Goal: Task Accomplishment & Management: Use online tool/utility

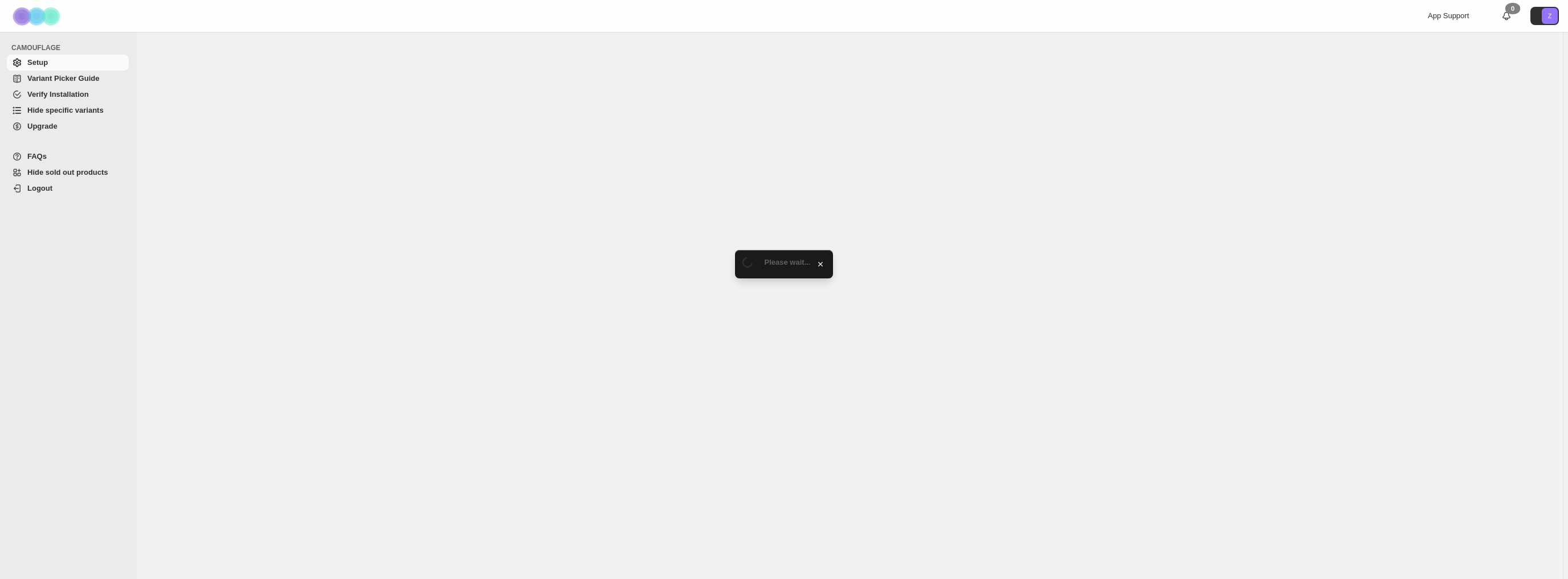
click at [82, 111] on span "Hide specific variants" at bounding box center [65, 110] width 76 height 9
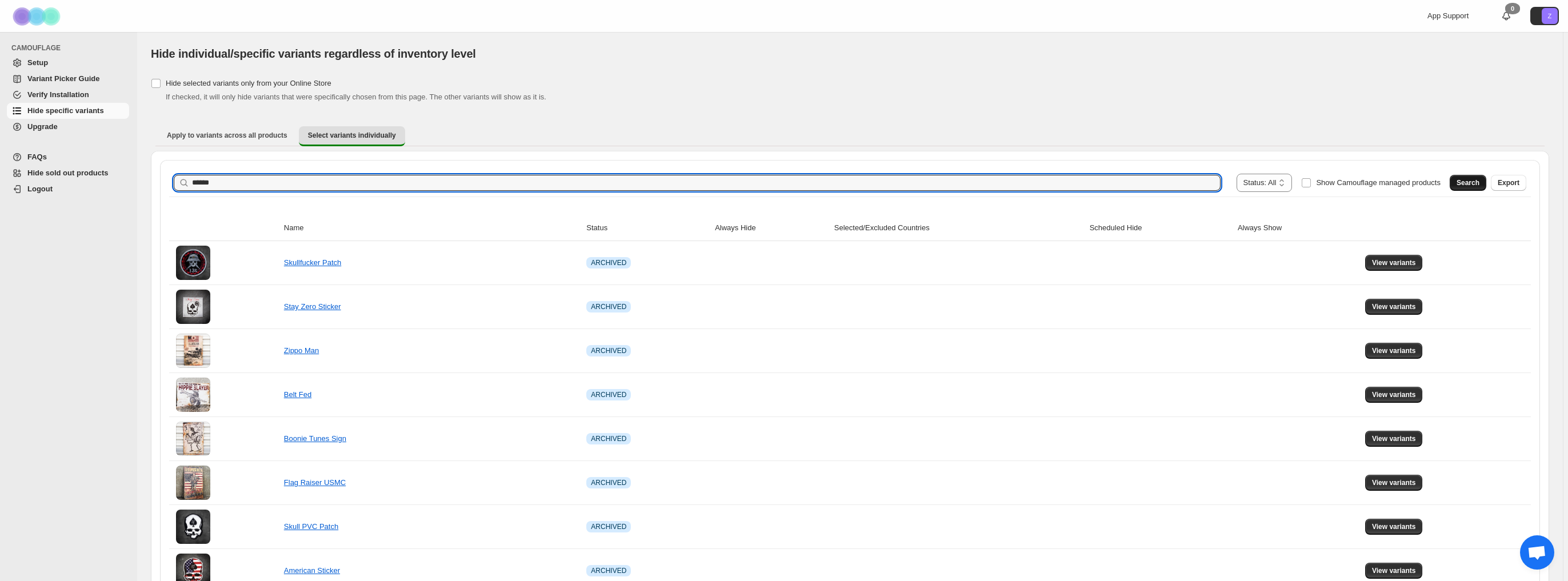
click at [1475, 179] on span "Search" at bounding box center [1467, 183] width 23 height 9
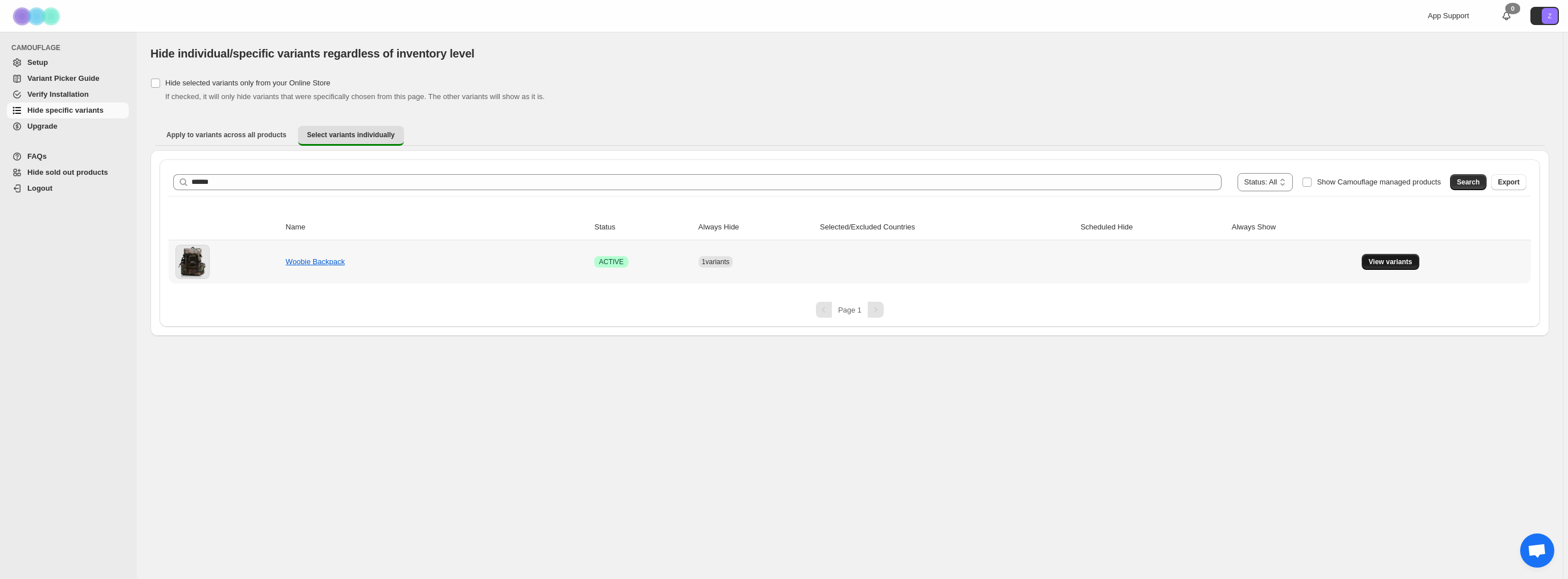
click at [1395, 262] on span "View variants" at bounding box center [1391, 262] width 44 height 9
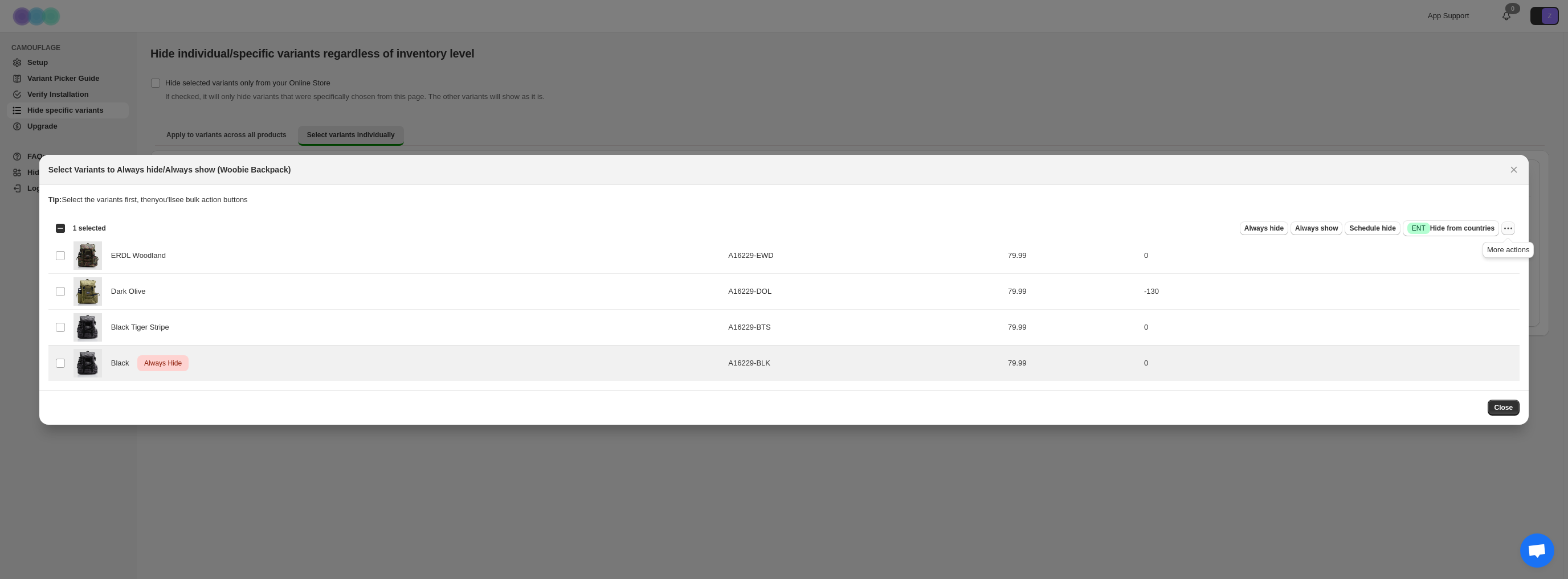
click at [1505, 227] on icon "More actions" at bounding box center [1508, 228] width 12 height 12
click at [1458, 247] on span "Undo always hide" at bounding box center [1455, 251] width 59 height 9
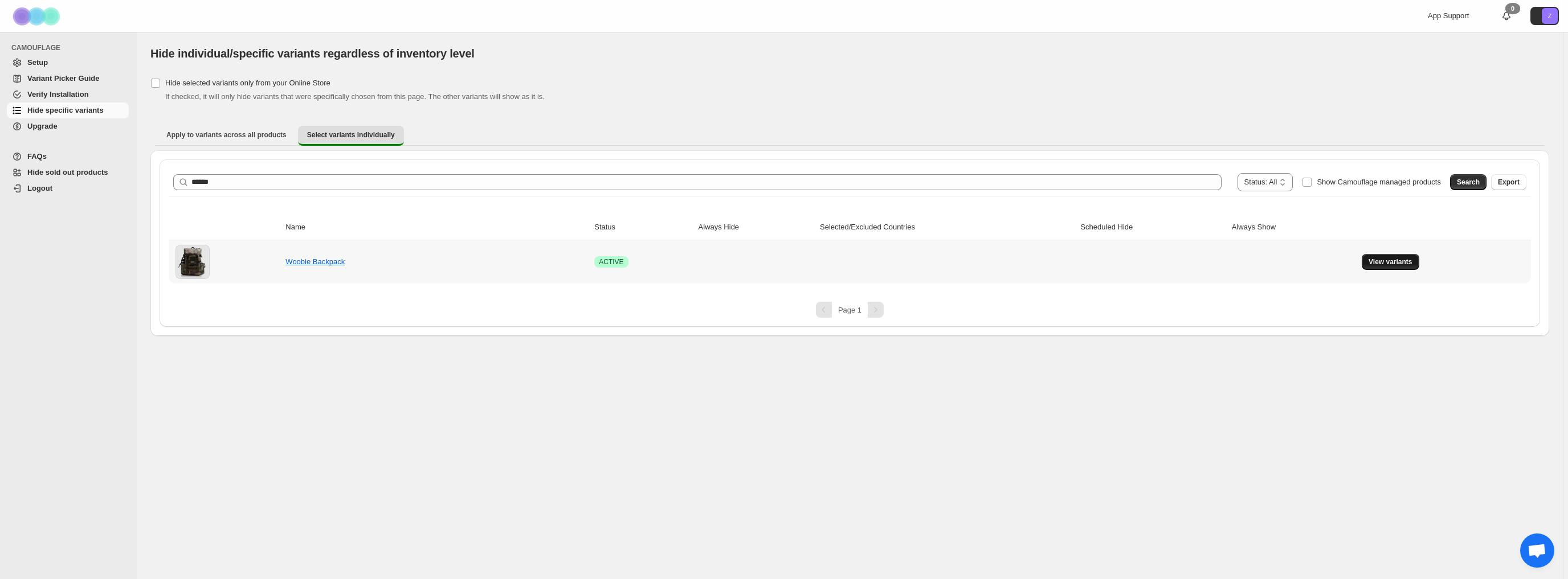
click at [1388, 257] on span "View variants" at bounding box center [1391, 262] width 44 height 9
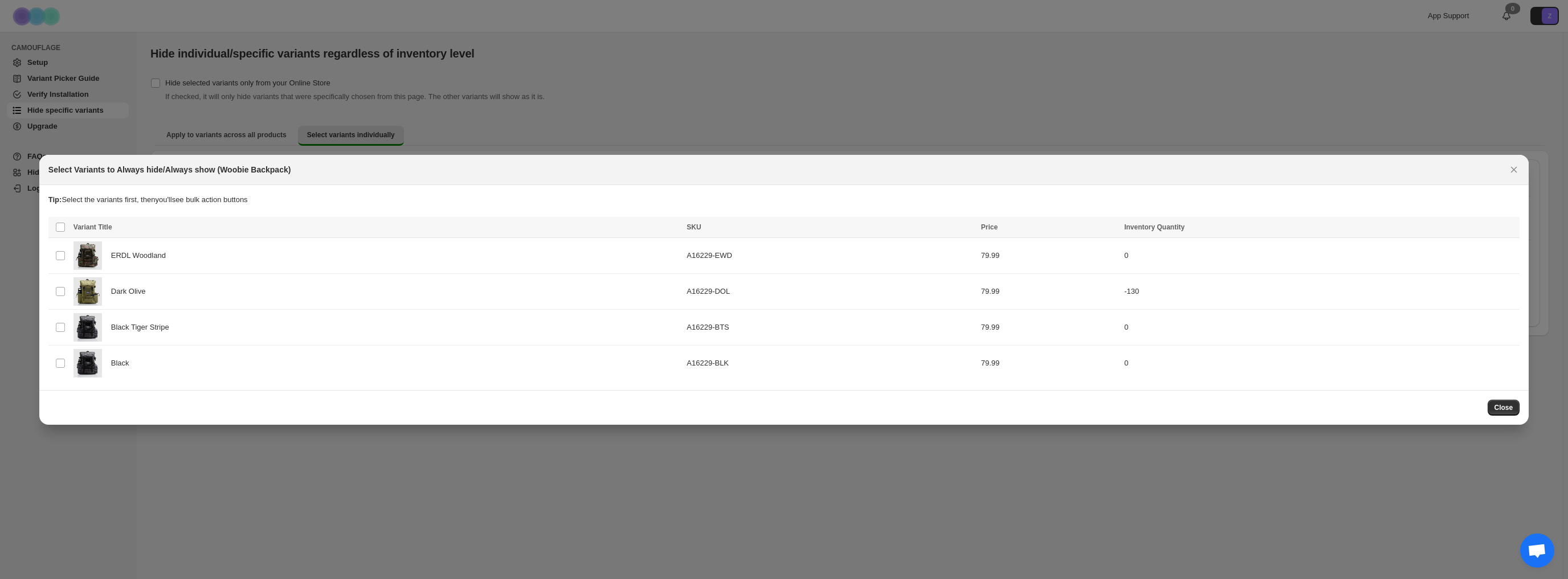
click at [1494, 408] on button "Close" at bounding box center [1503, 408] width 33 height 16
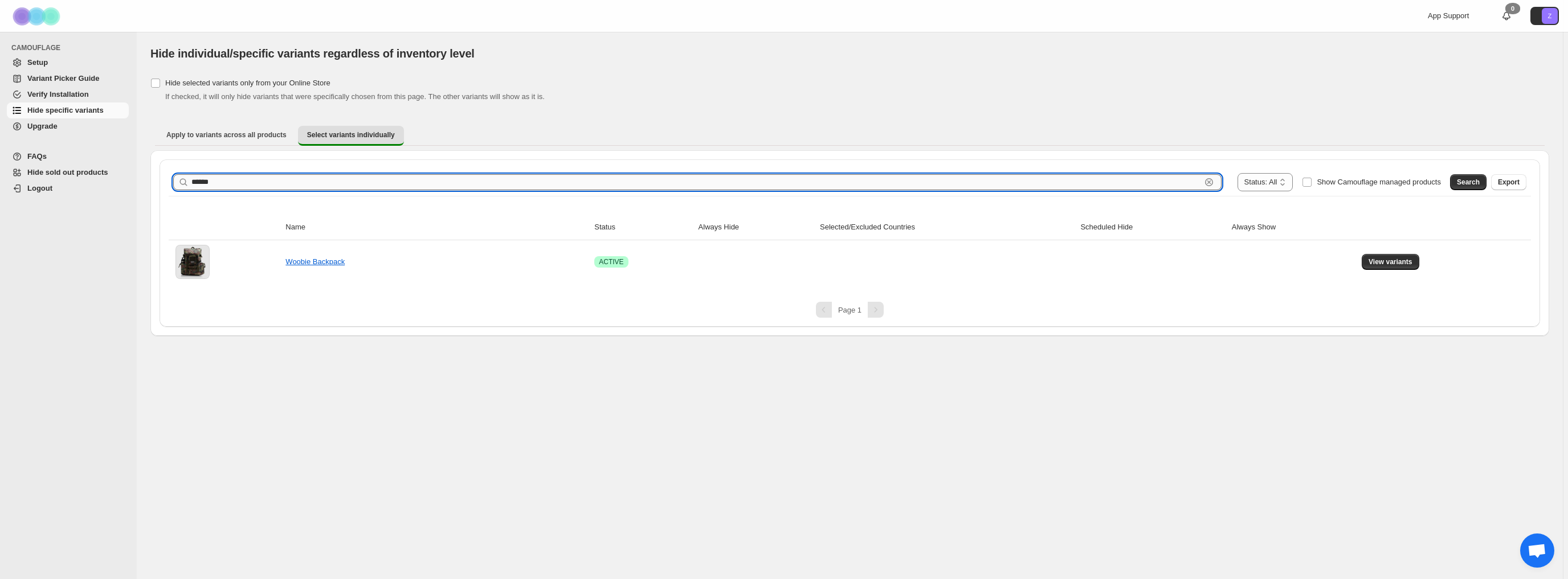
click at [242, 183] on input "******" at bounding box center [696, 182] width 1010 height 16
paste input "text"
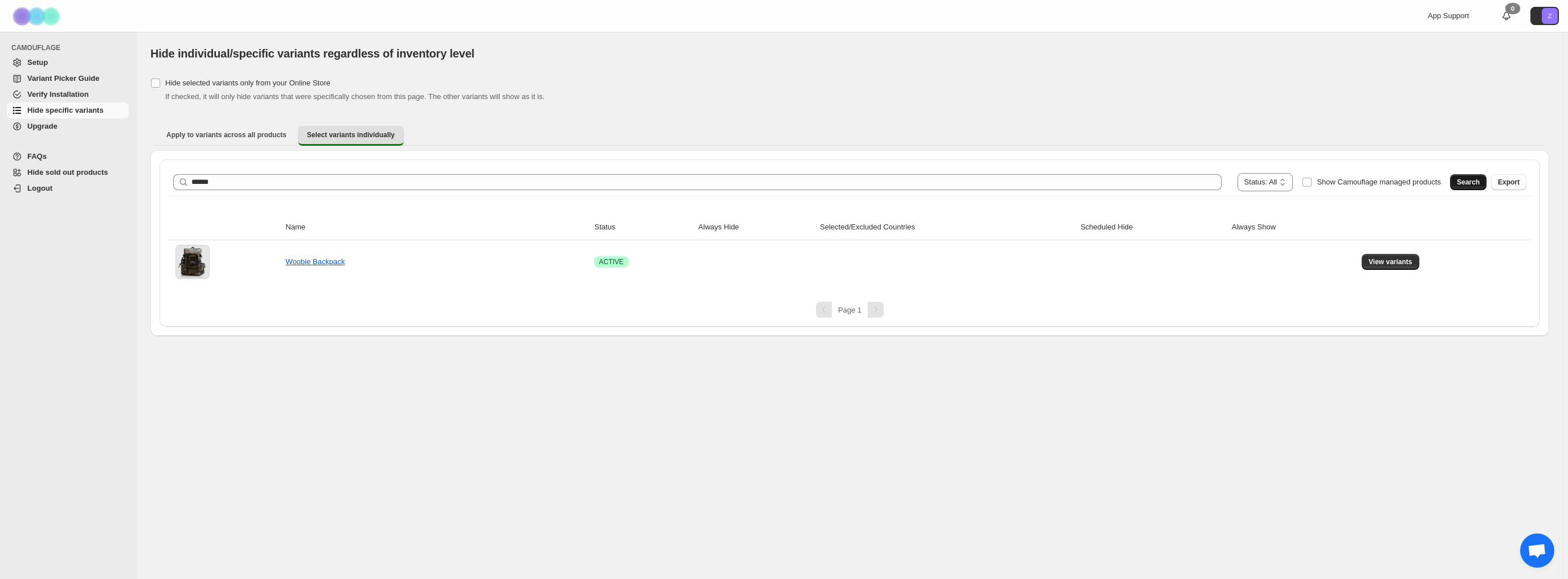
click at [1468, 178] on span "Search" at bounding box center [1468, 182] width 23 height 9
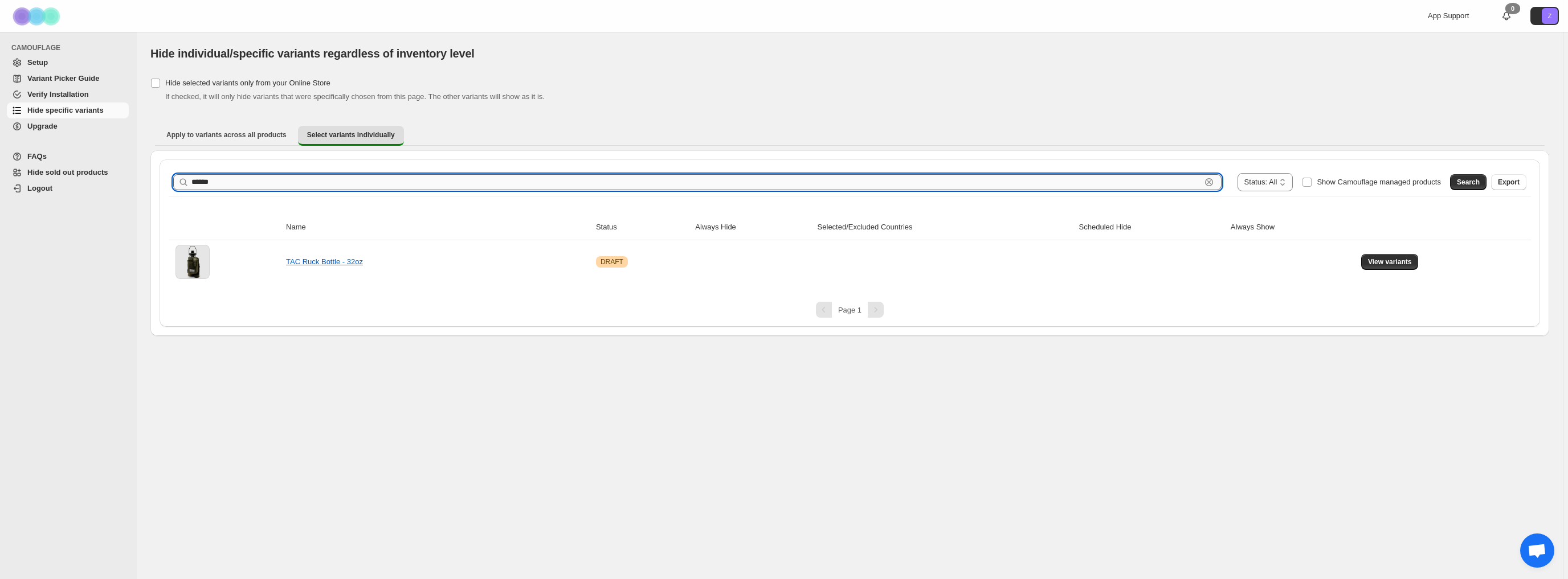
click at [220, 183] on input "******" at bounding box center [696, 182] width 1010 height 16
paste input "text"
type input "******"
click at [1465, 180] on span "Search" at bounding box center [1468, 182] width 23 height 9
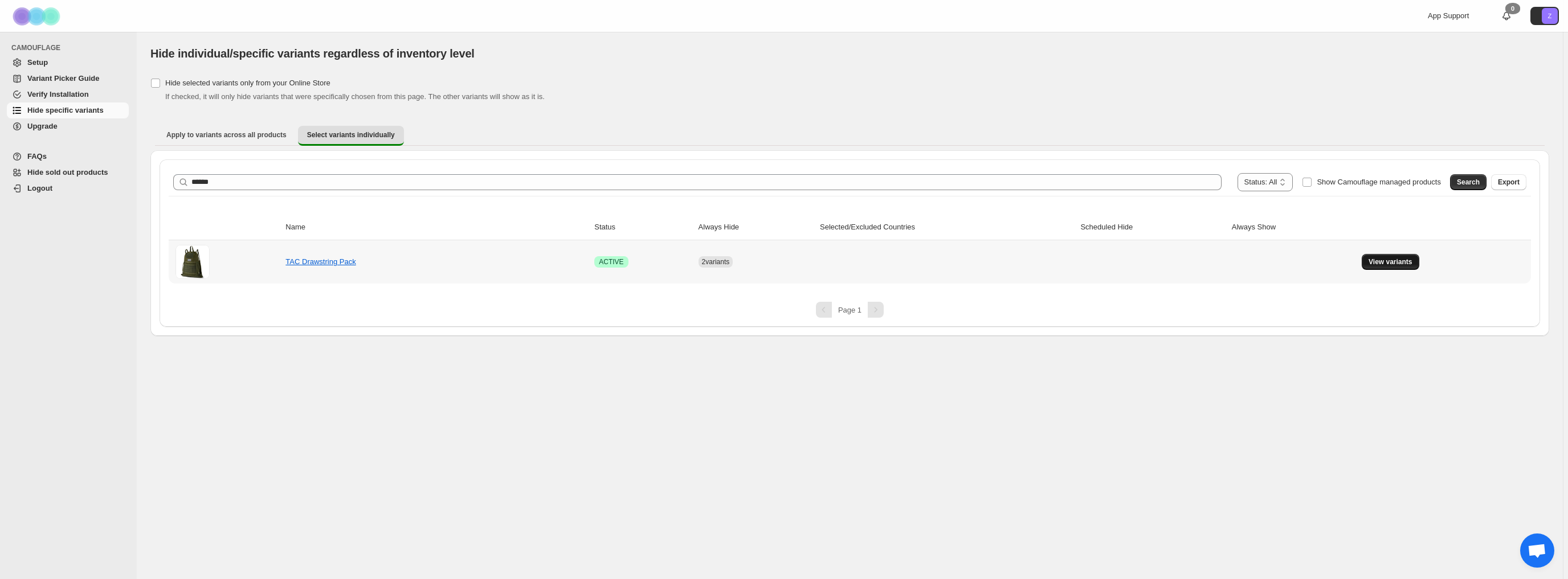
click at [1393, 262] on span "View variants" at bounding box center [1391, 262] width 44 height 9
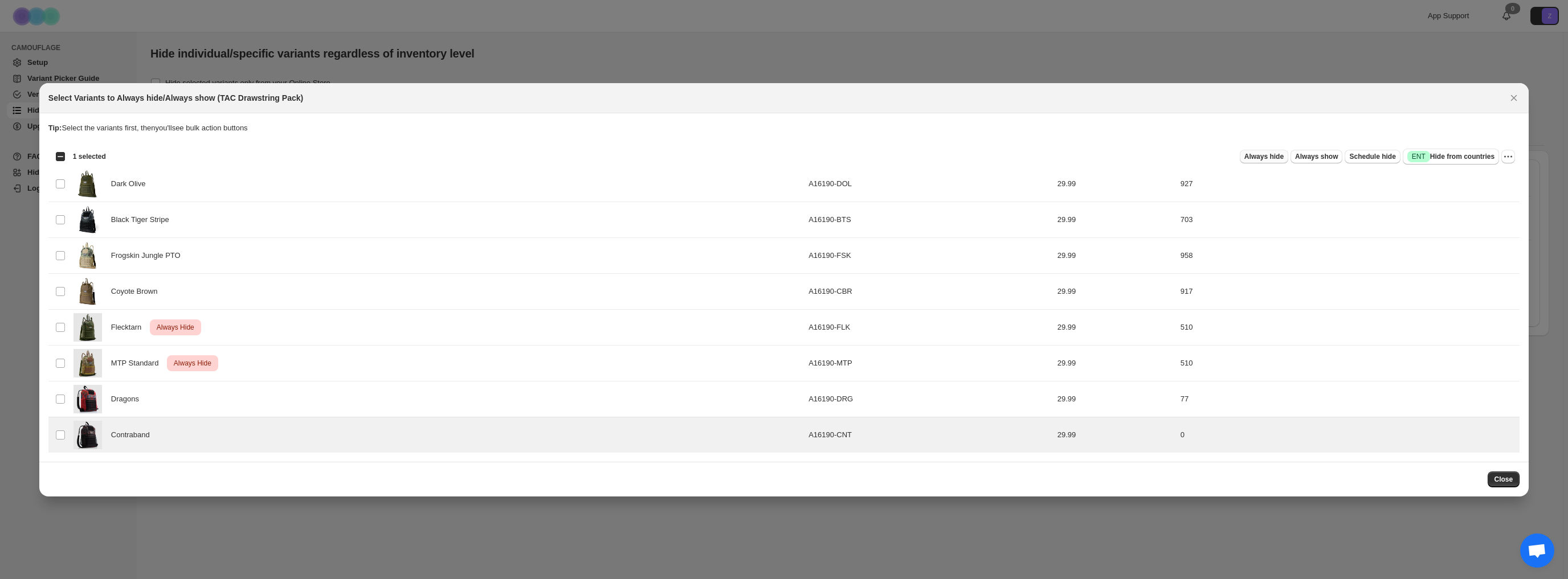
click at [1283, 157] on span "Always hide" at bounding box center [1264, 156] width 39 height 9
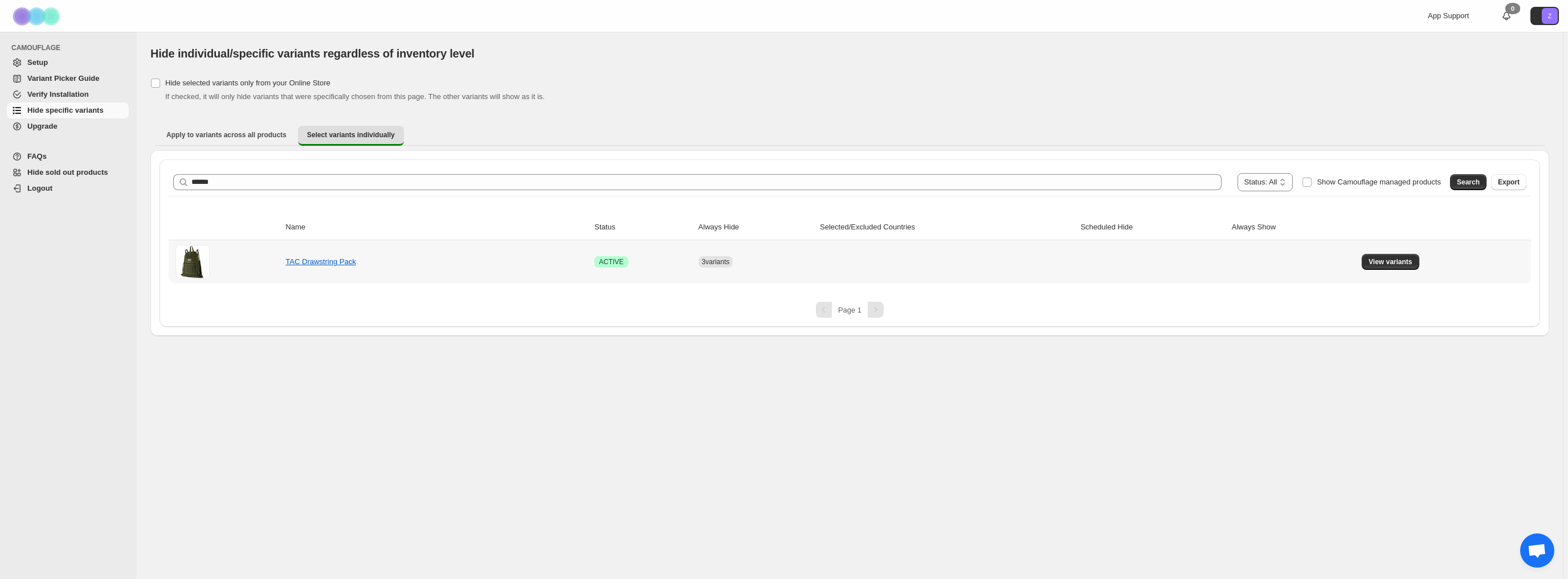
click at [1404, 253] on td "View variants" at bounding box center [1444, 262] width 172 height 44
click at [1391, 259] on span "View variants" at bounding box center [1391, 262] width 44 height 9
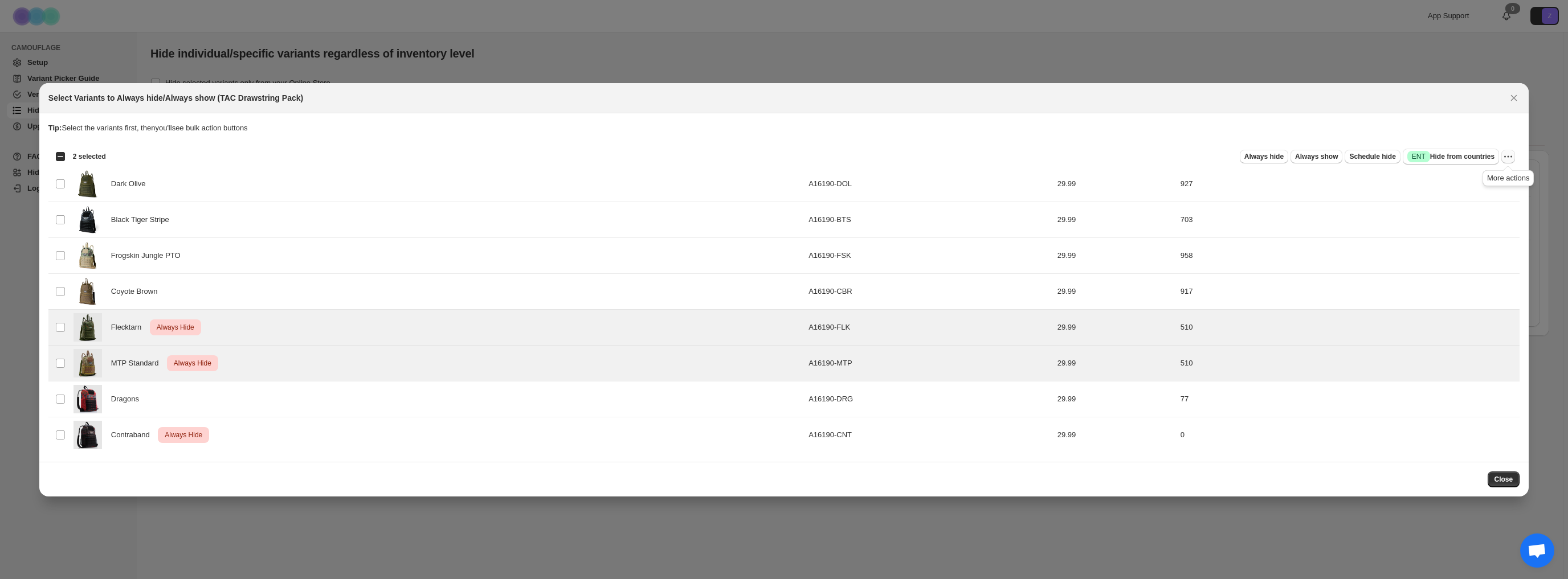
click at [1508, 157] on icon "More actions" at bounding box center [1508, 157] width 12 height 12
click at [1466, 180] on span "Undo always hide" at bounding box center [1455, 179] width 59 height 9
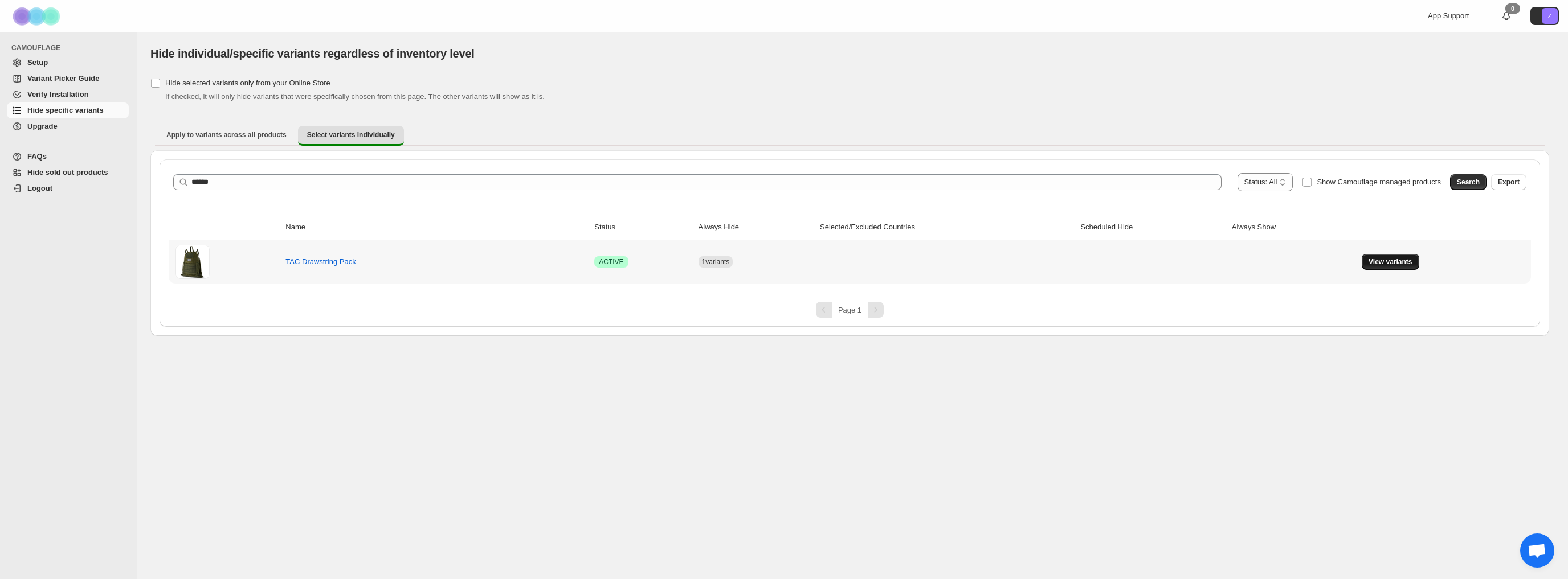
click at [1391, 262] on span "View variants" at bounding box center [1391, 262] width 44 height 9
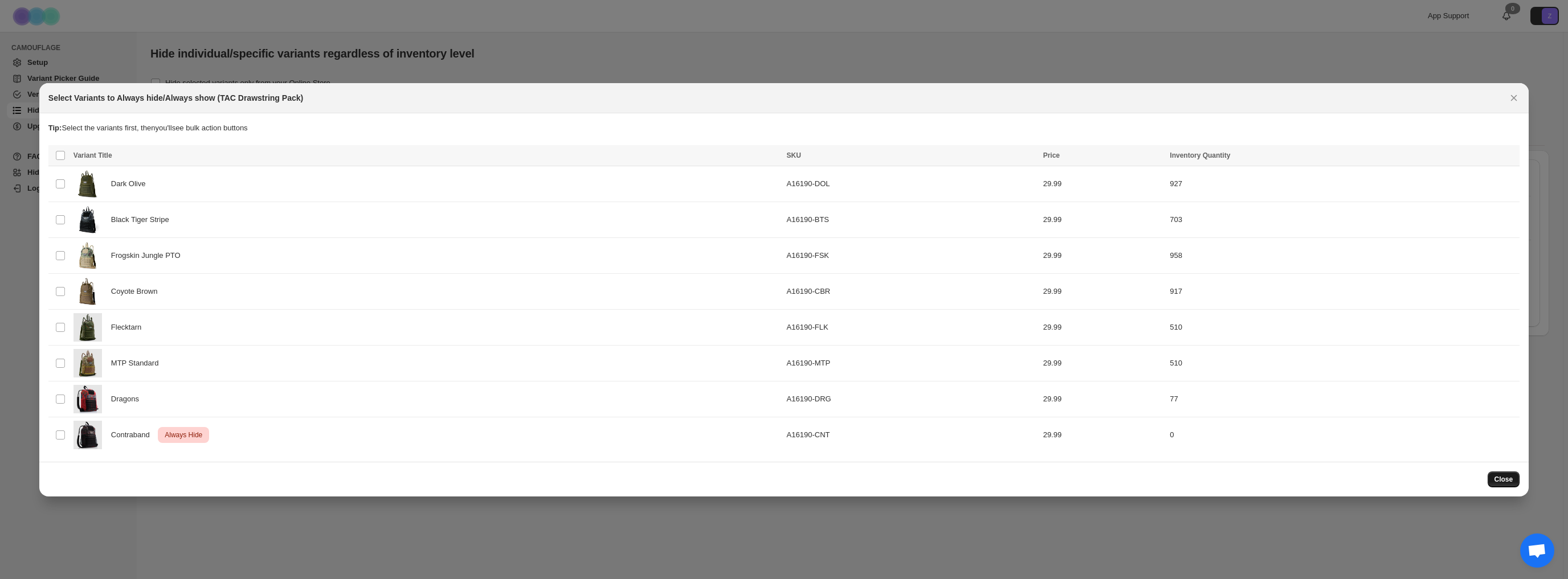
click at [1498, 476] on span "Close" at bounding box center [1504, 479] width 19 height 9
